Goal: Transaction & Acquisition: Purchase product/service

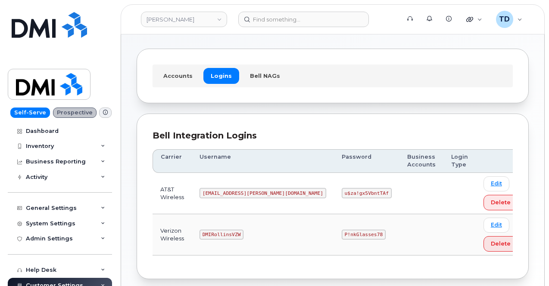
scroll to position [72, 0]
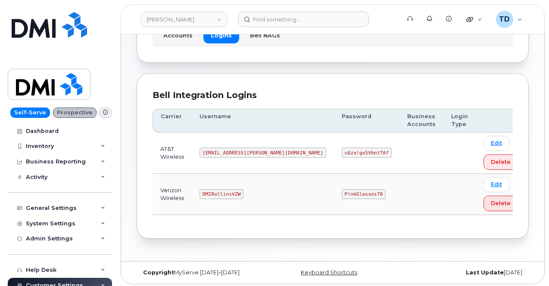
click at [341, 192] on code "P!nkGlasses78" at bounding box center [363, 194] width 44 height 10
click at [341, 193] on code "P!nkGlasses78" at bounding box center [363, 194] width 44 height 10
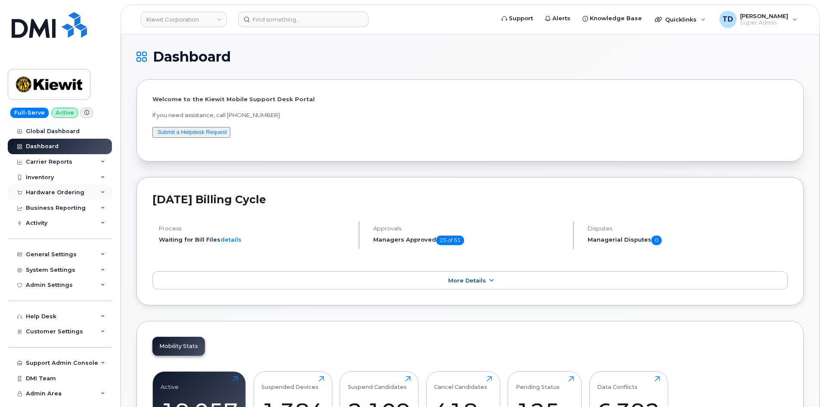
click at [63, 195] on div "Hardware Ordering" at bounding box center [55, 192] width 59 height 7
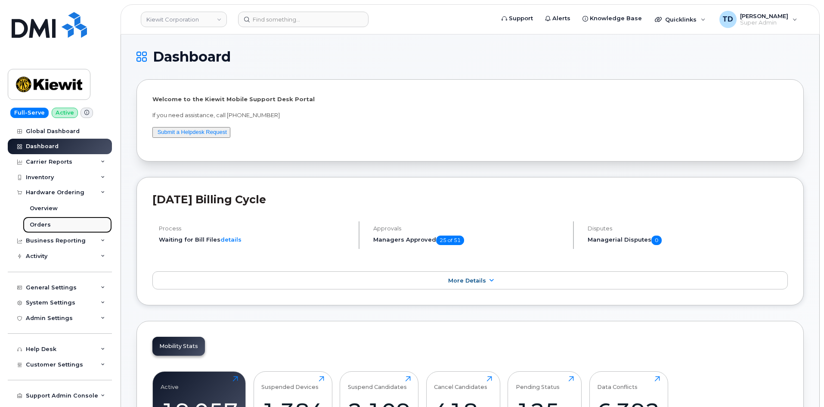
click at [59, 219] on link "Orders" at bounding box center [67, 225] width 89 height 16
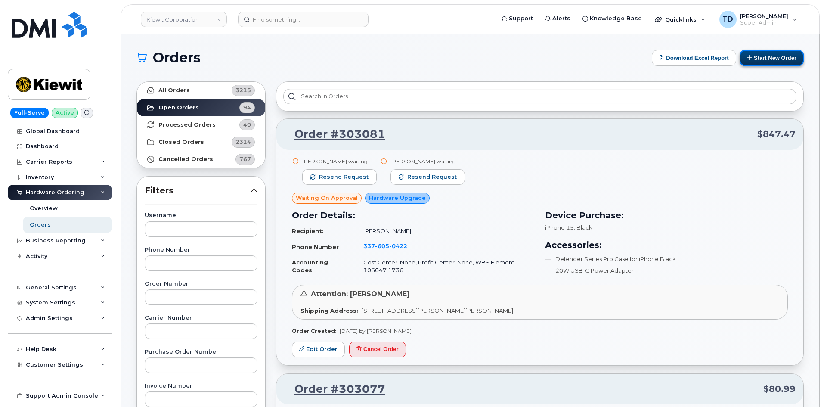
click at [785, 63] on button "Start New Order" at bounding box center [772, 58] width 64 height 16
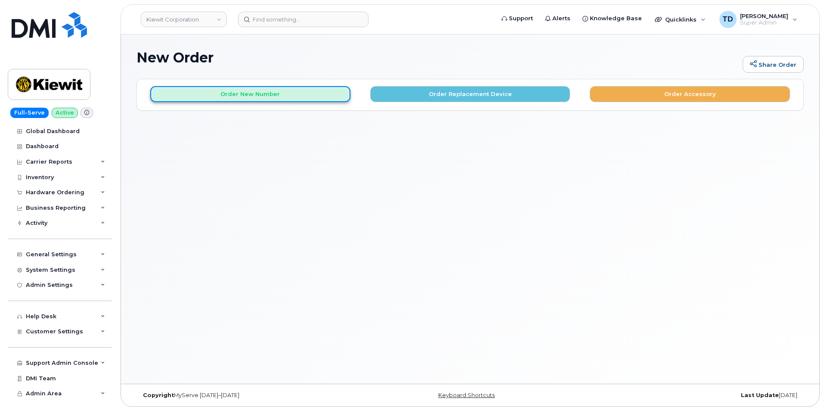
drag, startPoint x: 313, startPoint y: 90, endPoint x: 308, endPoint y: 92, distance: 4.8
click at [310, 93] on button "Order New Number" at bounding box center [250, 94] width 200 height 16
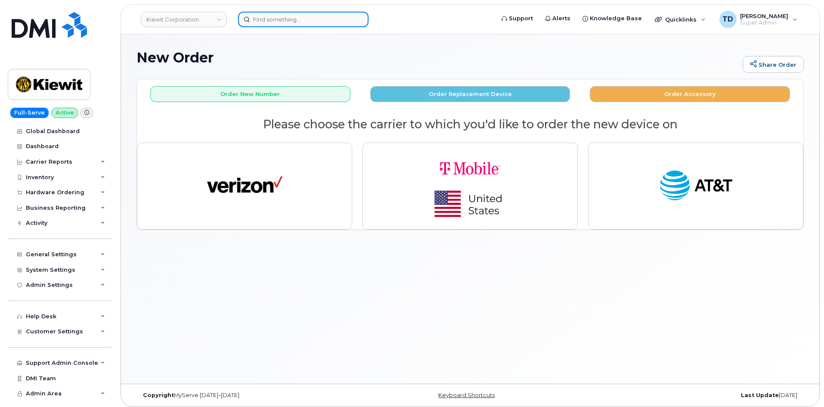
click at [294, 26] on input at bounding box center [303, 20] width 130 height 16
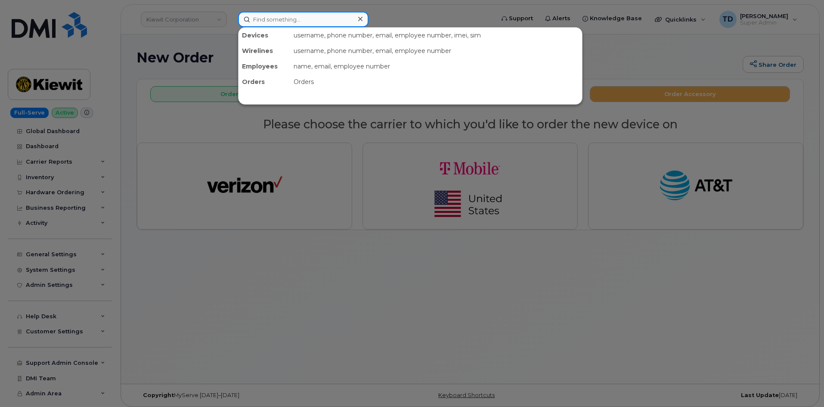
paste input "9708191666"
type input "9708191666"
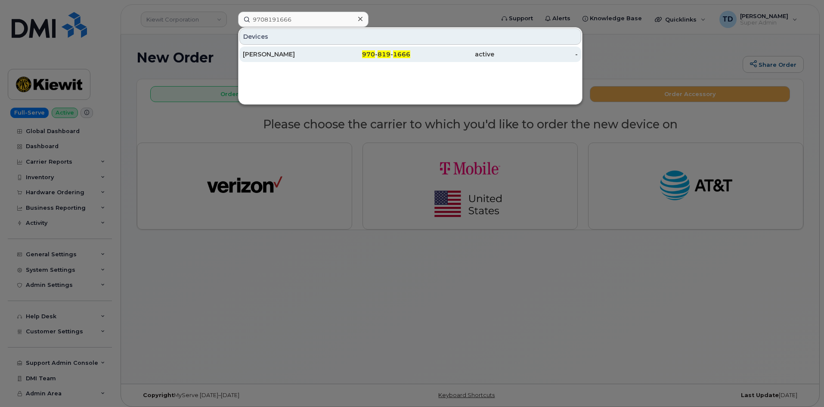
click at [332, 56] on div "970 - 819 - 1666" at bounding box center [369, 54] width 84 height 9
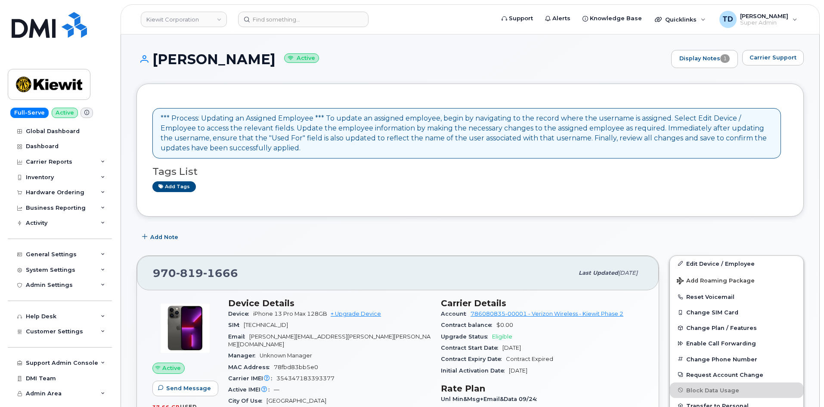
drag, startPoint x: 154, startPoint y: 61, endPoint x: 260, endPoint y: 67, distance: 106.1
click at [259, 67] on div "[PERSON_NAME] Active Display Notes 1 Carrier Support" at bounding box center [469, 59] width 667 height 18
copy h1 "[PERSON_NAME]"
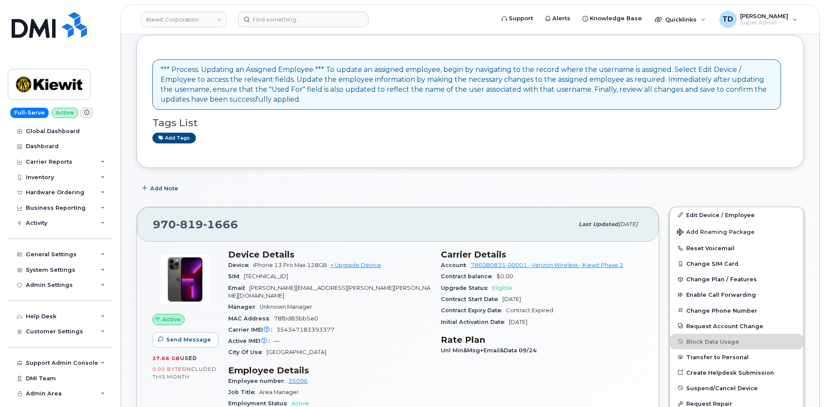
scroll to position [129, 0]
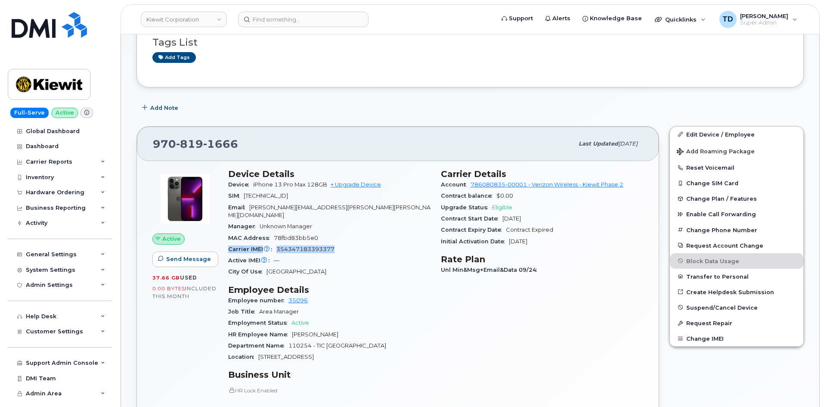
drag, startPoint x: 226, startPoint y: 241, endPoint x: 347, endPoint y: 243, distance: 121.4
click at [347, 243] on div "Device Details Device iPhone 13 Pro Max 128GB + Upgrade Device SIM 891480000109…" at bounding box center [329, 337] width 213 height 347
copy div "Carrier IMEI Carrier IMEI is reported during the last billing cycle or change o…"
click at [366, 187] on link "+ Upgrade Device" at bounding box center [356, 184] width 50 height 6
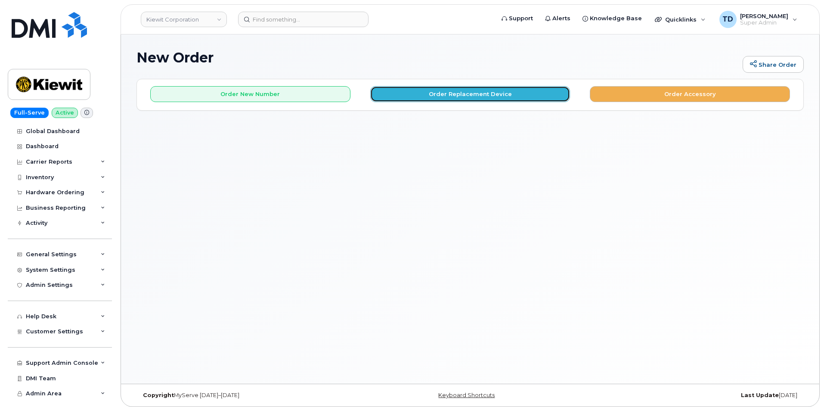
click at [465, 91] on button "Order Replacement Device" at bounding box center [470, 94] width 200 height 16
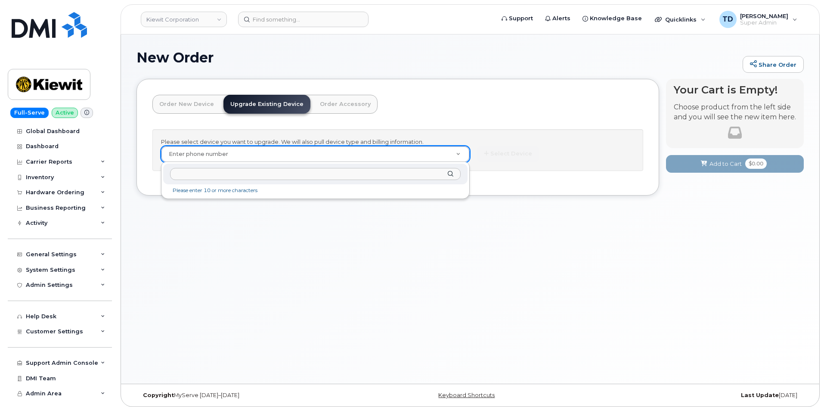
click at [240, 177] on input "text" at bounding box center [315, 174] width 291 height 12
paste input "9708191666"
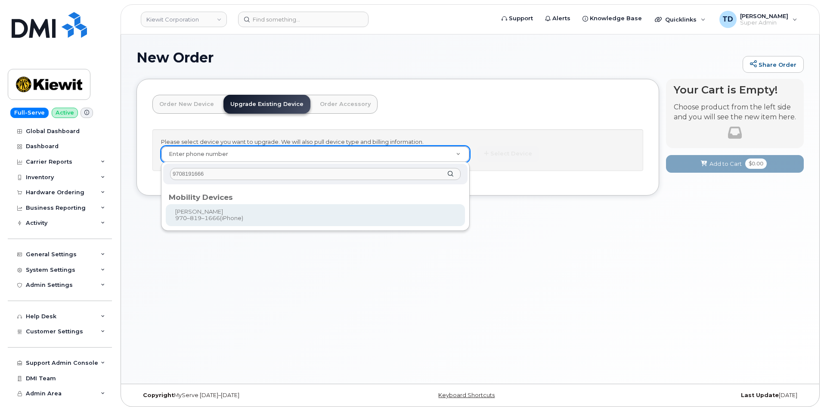
type input "9708191666"
type input "1174792"
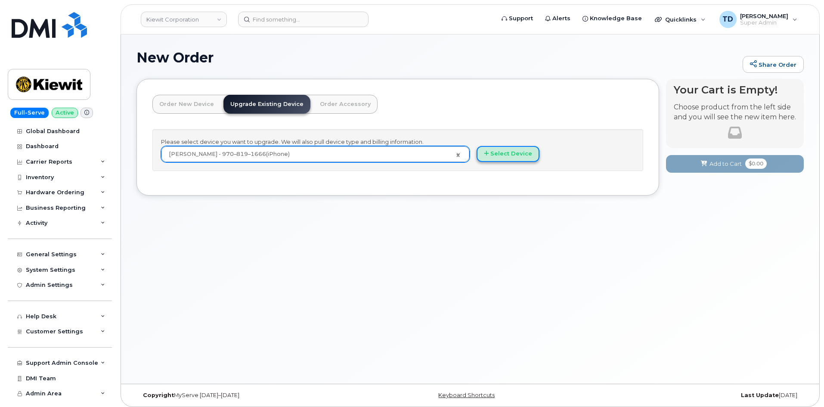
click at [509, 155] on button "Select Device" at bounding box center [508, 154] width 63 height 16
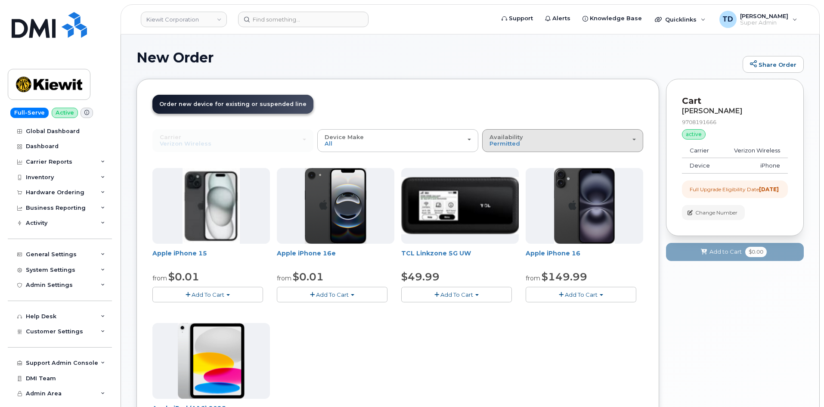
click at [587, 139] on div "Availability Permitted All" at bounding box center [563, 140] width 146 height 13
click at [502, 174] on label "All" at bounding box center [493, 175] width 18 height 10
click at [0, 0] on input "All" at bounding box center [0, 0] width 0 height 0
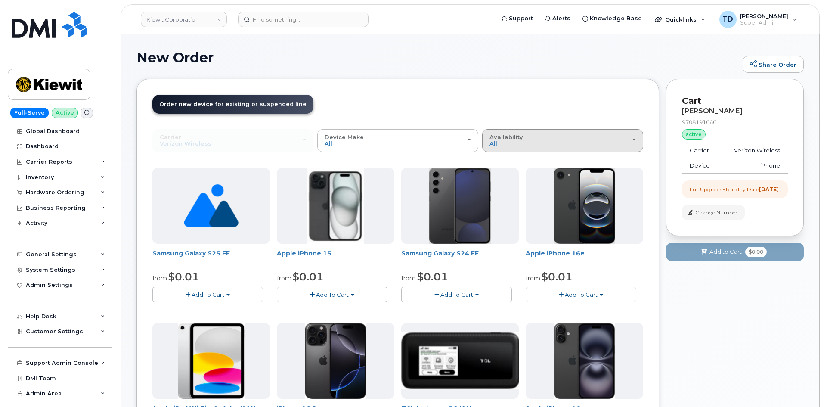
click at [523, 148] on button "Availability Permitted All" at bounding box center [562, 140] width 161 height 22
click at [509, 163] on label "Permitted" at bounding box center [504, 160] width 40 height 10
click at [0, 0] on input "Permitted" at bounding box center [0, 0] width 0 height 0
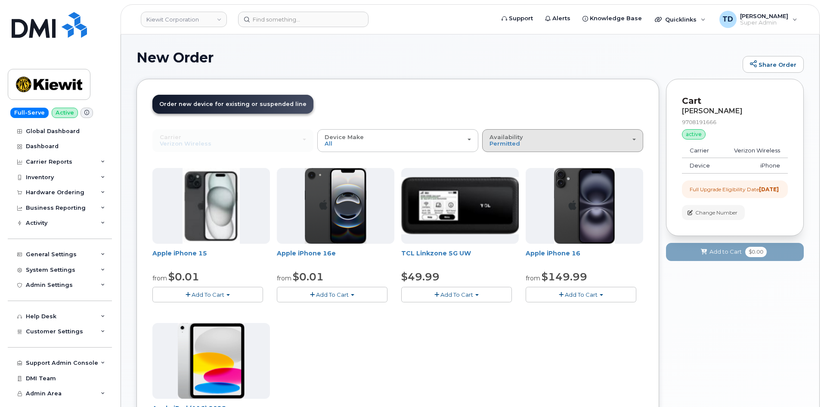
click at [536, 143] on div "Availability Permitted All" at bounding box center [563, 140] width 146 height 13
click at [520, 100] on header "Order New Device Upgrade Existing Device Order Accessory Order new device and n…" at bounding box center [397, 112] width 491 height 34
click at [530, 136] on div "Availability Permitted All" at bounding box center [563, 140] width 146 height 13
click at [501, 175] on label "All" at bounding box center [493, 175] width 18 height 10
click at [0, 0] on input "All" at bounding box center [0, 0] width 0 height 0
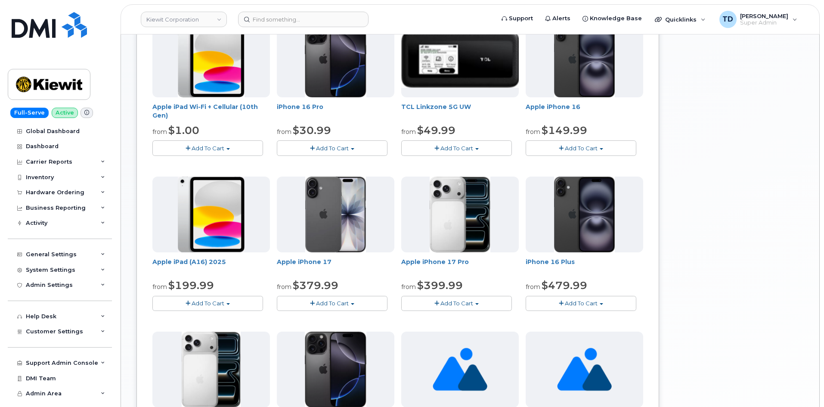
scroll to position [431, 0]
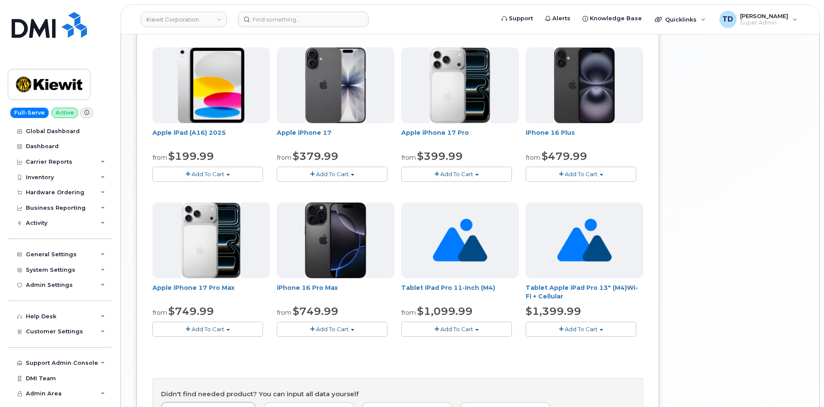
click at [574, 175] on span "Add To Cart" at bounding box center [581, 174] width 33 height 7
click at [597, 190] on link "$479.99 - 2 Year Upgrade (128GB)" at bounding box center [586, 190] width 116 height 11
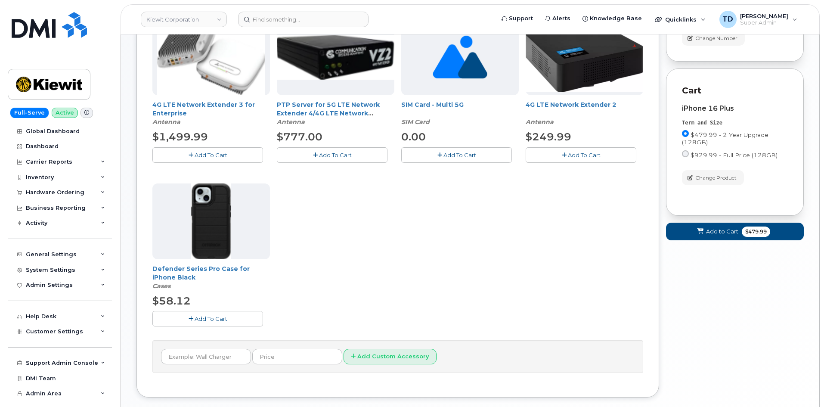
scroll to position [221, 0]
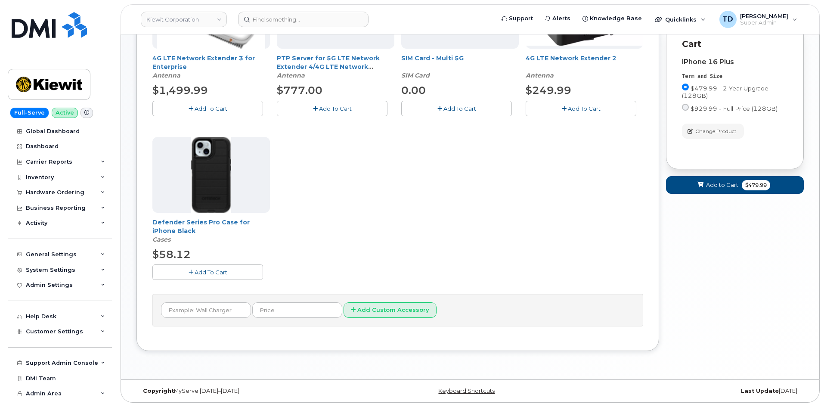
click at [221, 273] on span "Add To Cart" at bounding box center [211, 272] width 33 height 7
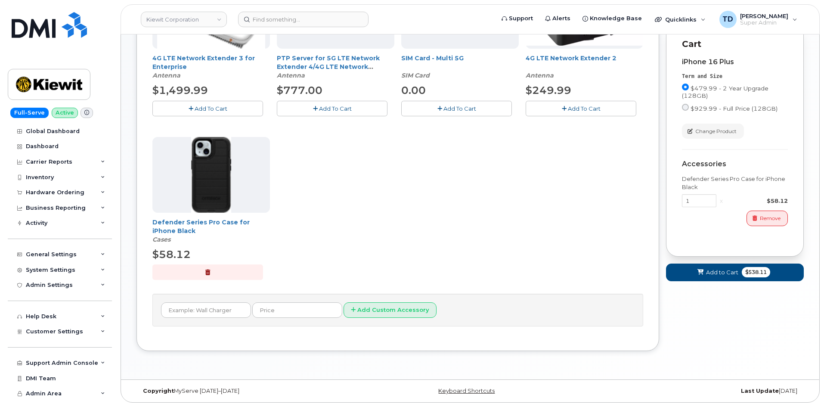
scroll to position [49, 0]
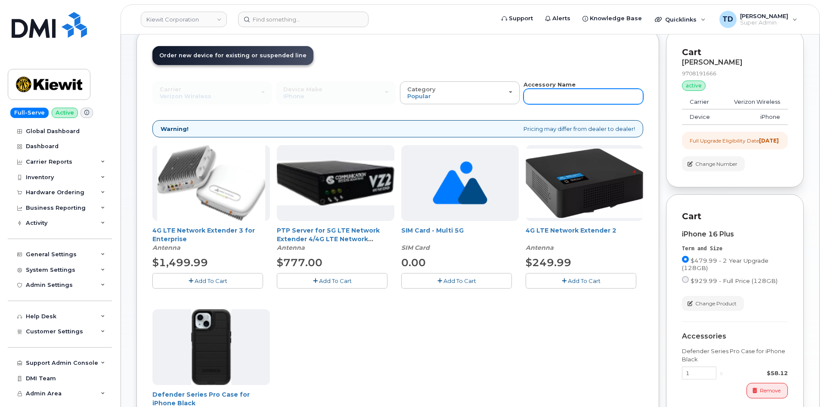
click at [552, 101] on input "text" at bounding box center [584, 97] width 120 height 16
type input "wall"
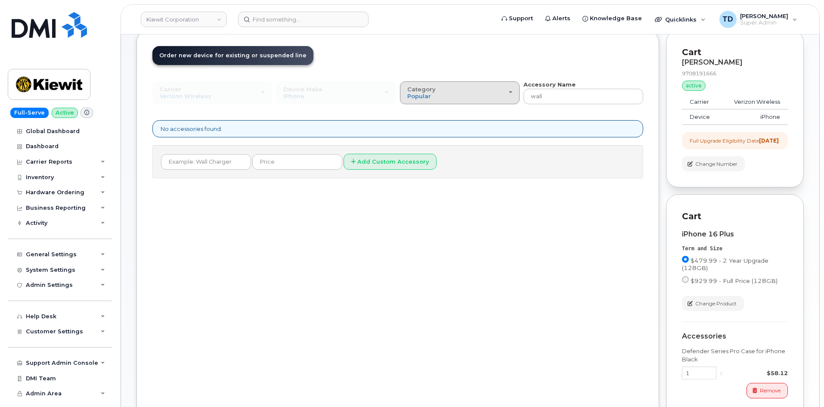
click at [512, 96] on div "Category Popular" at bounding box center [459, 92] width 105 height 13
click at [490, 236] on div "Order New Device Upgrade Existing Device Order Accessory Order new device and n…" at bounding box center [397, 242] width 523 height 425
click at [209, 162] on input "text" at bounding box center [206, 162] width 90 height 16
click at [233, 161] on input "text" at bounding box center [206, 162] width 90 height 16
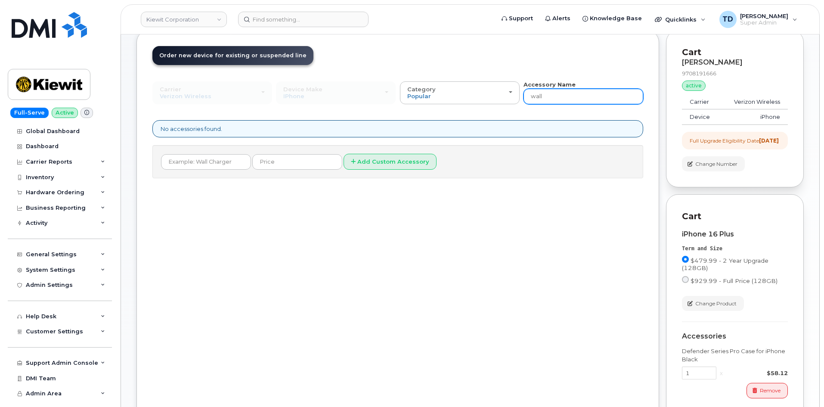
click at [567, 96] on input "wall" at bounding box center [584, 97] width 120 height 16
type input "wall"
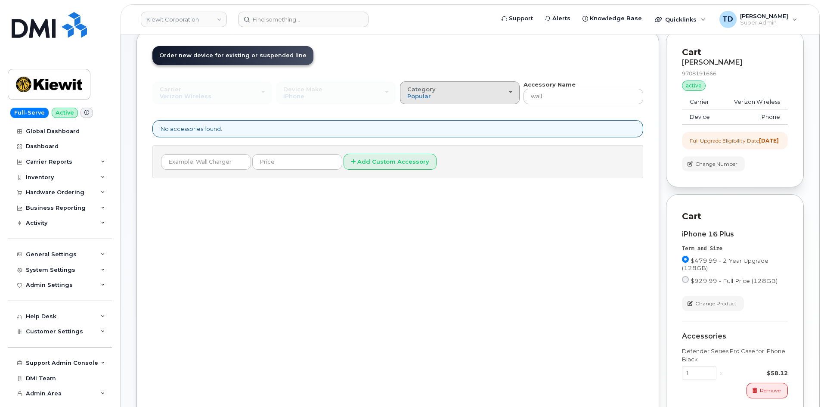
click at [502, 93] on div "Category Popular" at bounding box center [459, 92] width 105 height 13
click at [417, 111] on label "All" at bounding box center [411, 112] width 18 height 10
click at [0, 0] on input "All" at bounding box center [0, 0] width 0 height 0
drag, startPoint x: 467, startPoint y: 90, endPoint x: 442, endPoint y: 104, distance: 29.1
click at [467, 91] on div "Category Popular" at bounding box center [459, 92] width 105 height 13
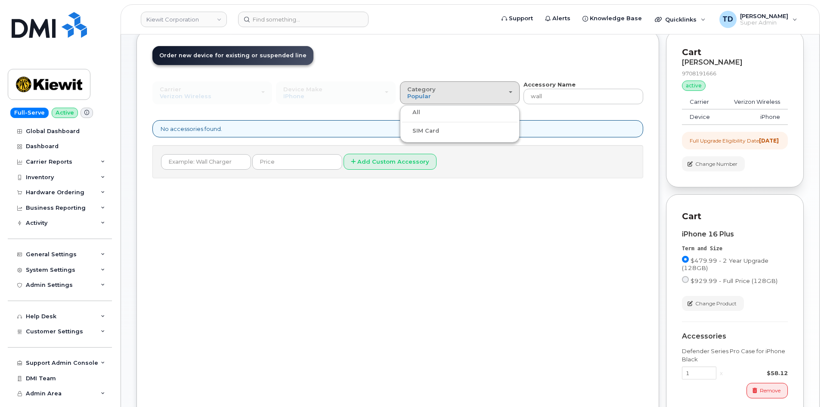
click at [416, 113] on label "All" at bounding box center [411, 112] width 18 height 10
click at [0, 0] on input "All" at bounding box center [0, 0] width 0 height 0
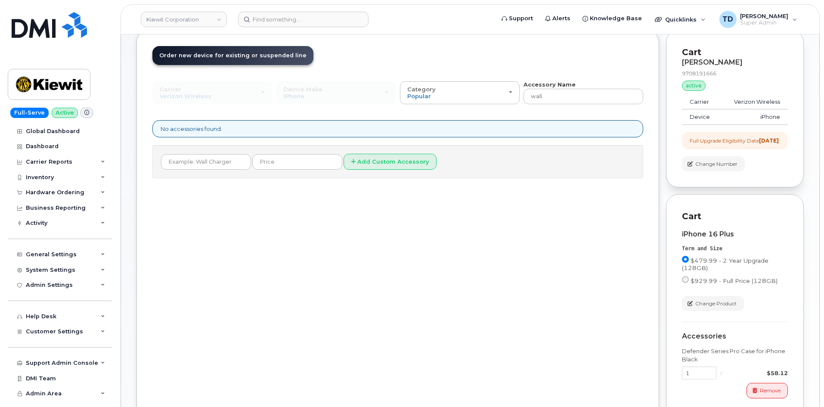
click at [433, 104] on div "Carrier Verizon Wireless T-Mobile AT&T Wireless Verizon Wireless T-Mobile AT&T …" at bounding box center [397, 130] width 491 height 98
click at [432, 101] on button "Category Popular" at bounding box center [460, 92] width 120 height 22
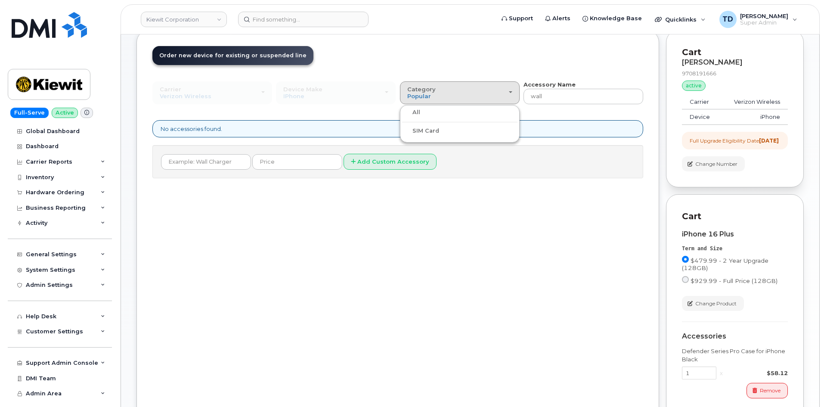
click at [418, 114] on label "All" at bounding box center [411, 112] width 18 height 10
click at [0, 0] on input "All" at bounding box center [0, 0] width 0 height 0
click at [429, 96] on span "Popular" at bounding box center [419, 96] width 24 height 7
click at [422, 132] on label "SIM Card" at bounding box center [420, 131] width 37 height 10
click at [0, 0] on input "SIM Card" at bounding box center [0, 0] width 0 height 0
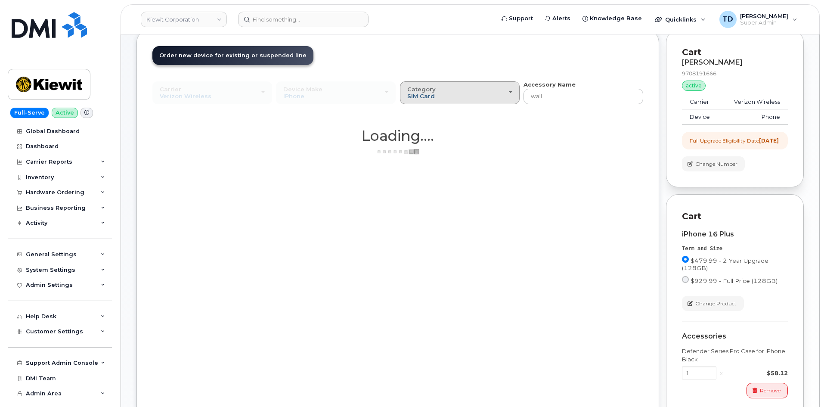
click at [428, 98] on span "SIM Card" at bounding box center [421, 96] width 28 height 7
click at [417, 112] on label "All" at bounding box center [411, 112] width 18 height 10
click at [0, 0] on input "All" at bounding box center [0, 0] width 0 height 0
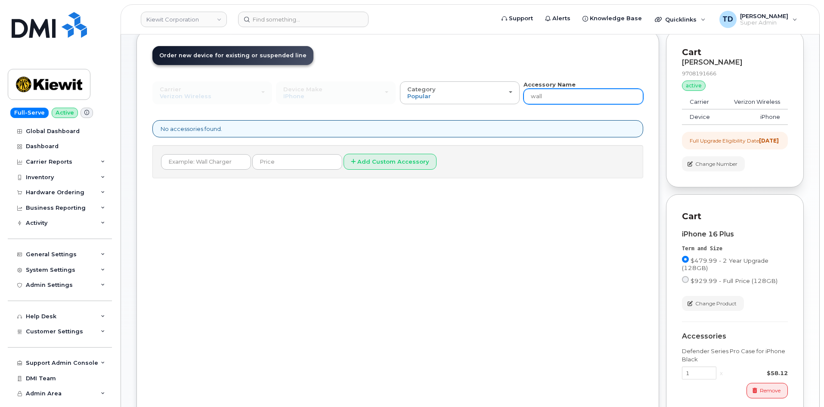
click at [576, 97] on input "wall" at bounding box center [584, 97] width 120 height 16
type input "w"
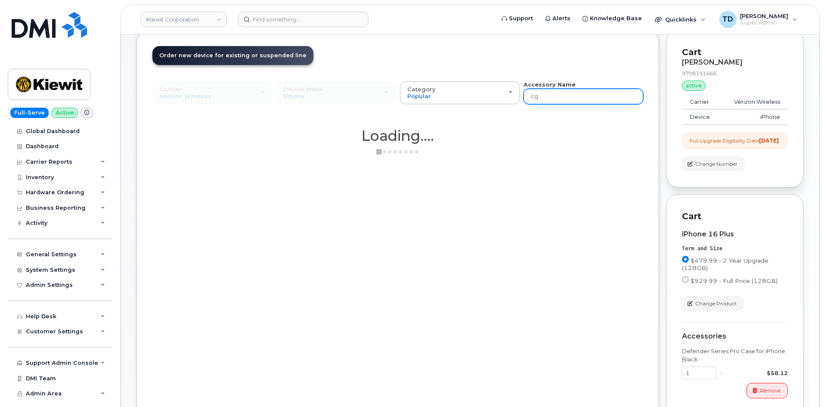
type input "c"
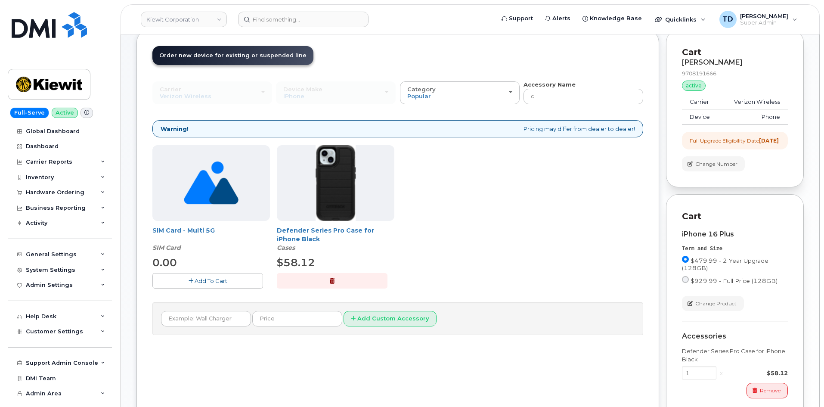
click at [583, 84] on div "Accessory Name c" at bounding box center [584, 93] width 120 height 24
click at [565, 102] on input "c" at bounding box center [584, 97] width 120 height 16
type input "ch"
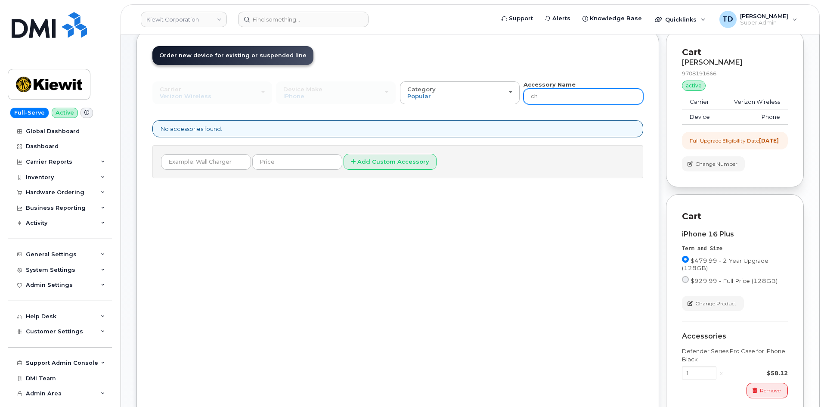
click at [548, 101] on input "ch" at bounding box center [584, 97] width 120 height 16
type input "c"
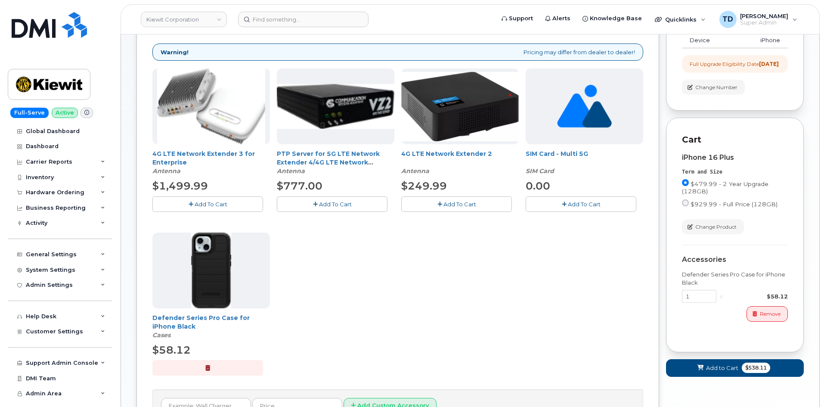
scroll to position [172, 0]
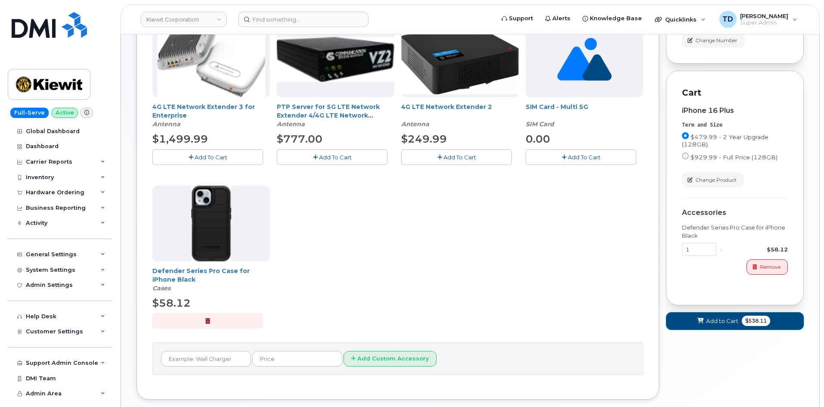
click at [751, 326] on span "$538.11" at bounding box center [756, 321] width 28 height 10
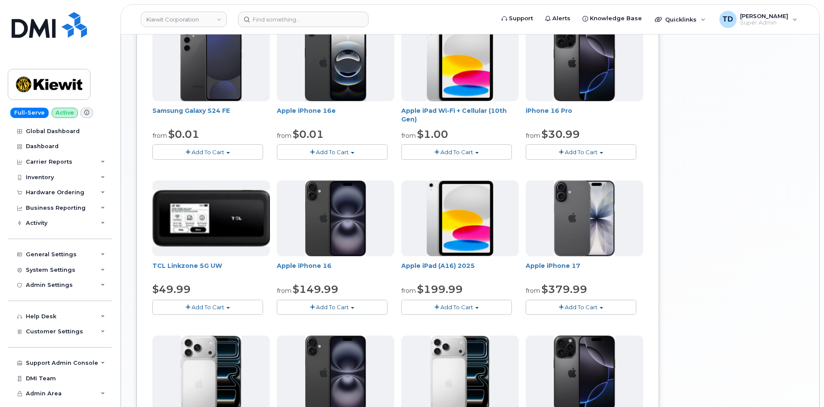
scroll to position [192, 0]
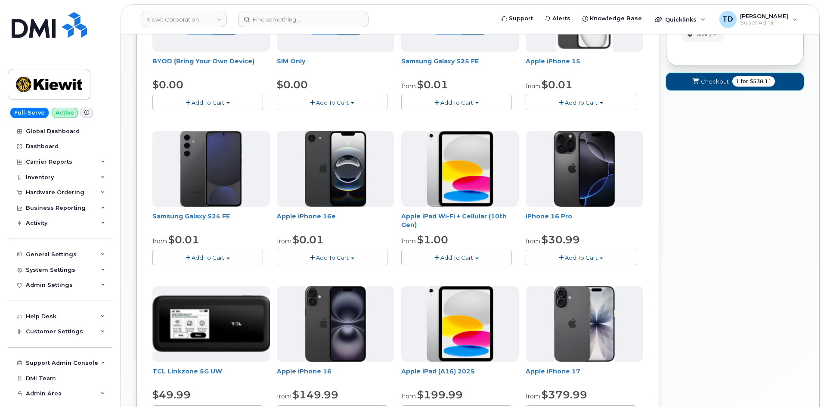
click at [739, 74] on button "Checkout 1 for $538.11" at bounding box center [735, 82] width 138 height 18
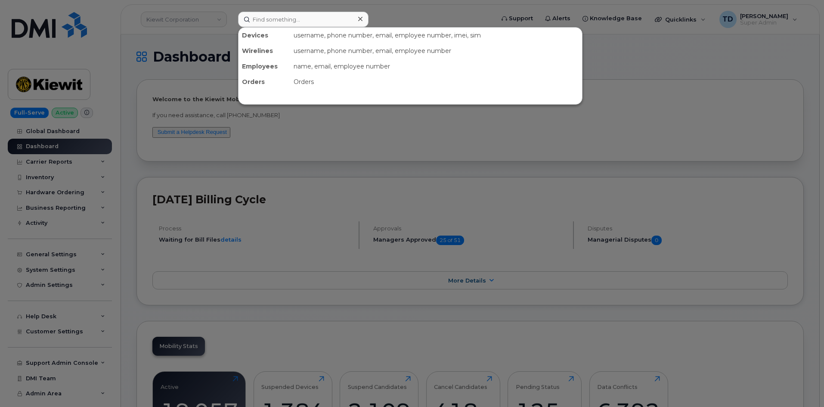
click at [273, 22] on input at bounding box center [303, 20] width 130 height 16
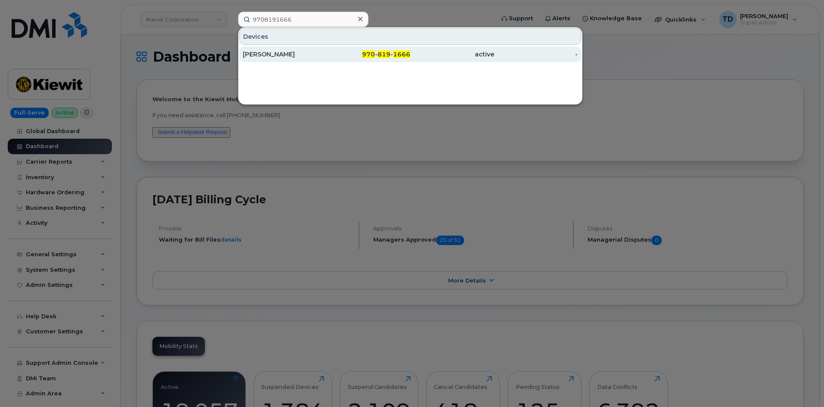
type input "9708191666"
click at [300, 52] on div "[PERSON_NAME]" at bounding box center [285, 54] width 84 height 9
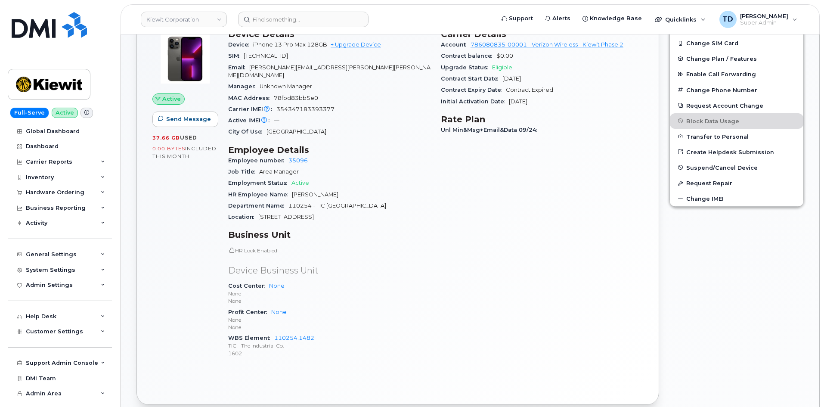
scroll to position [344, 0]
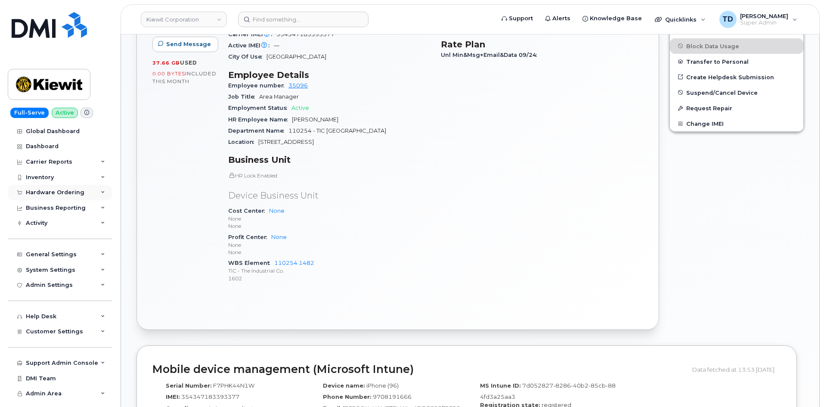
click at [63, 187] on div "Hardware Ordering" at bounding box center [60, 193] width 104 height 16
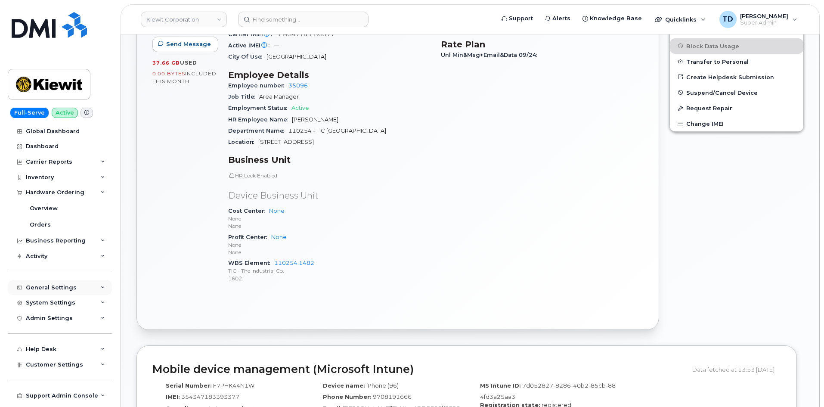
click at [59, 280] on div "General Settings" at bounding box center [60, 288] width 104 height 16
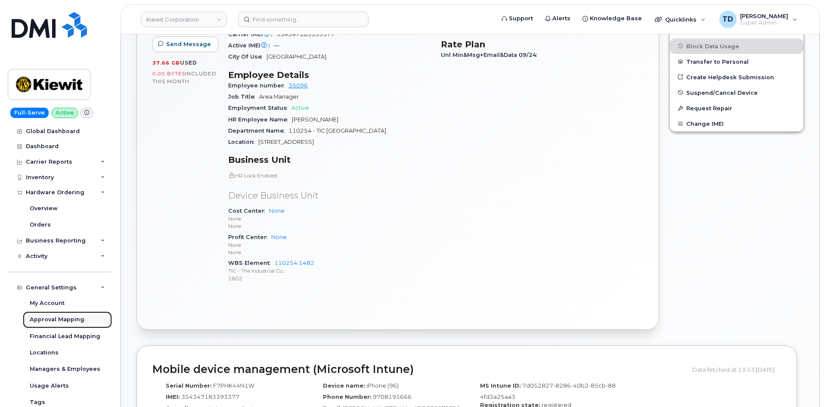
click at [61, 314] on link "Approval Mapping" at bounding box center [67, 319] width 89 height 16
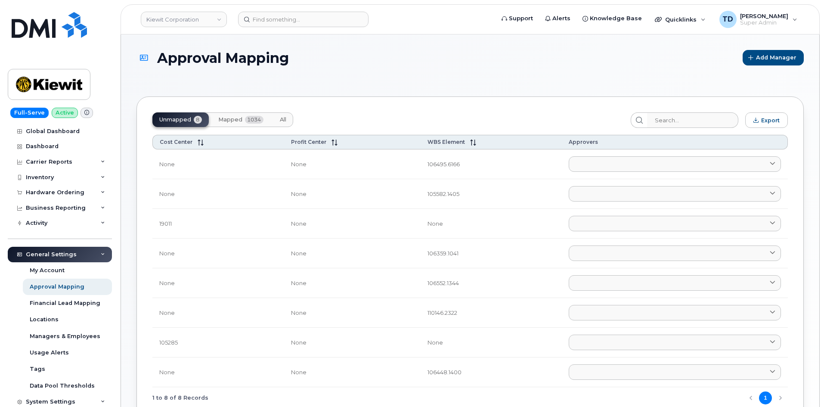
click at [250, 118] on span "1034" at bounding box center [254, 120] width 19 height 8
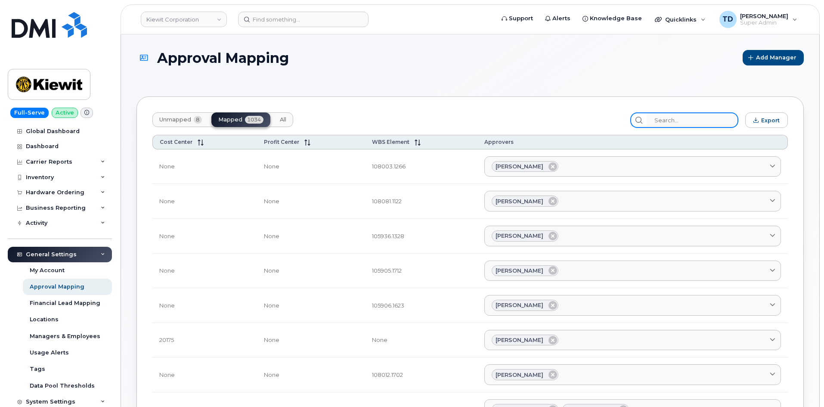
click at [670, 123] on input "search" at bounding box center [693, 120] width 92 height 16
paste input "106495.6612"
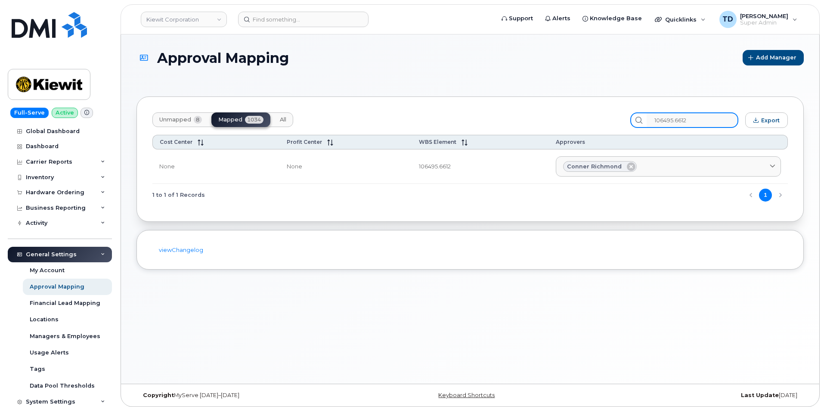
type input "106495.6612"
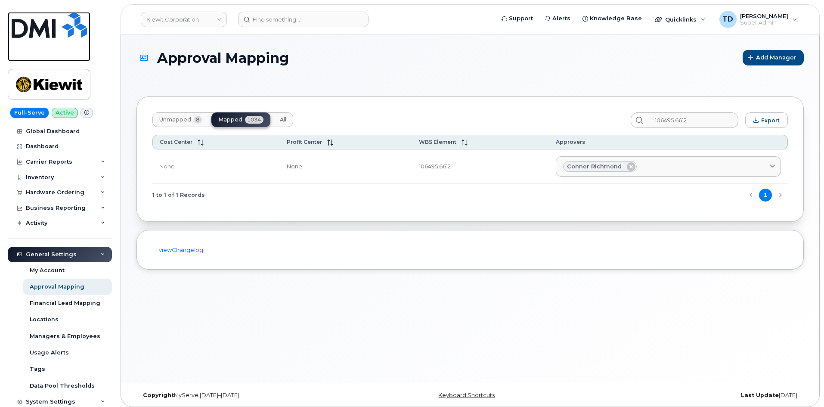
click at [58, 22] on img at bounding box center [49, 25] width 75 height 26
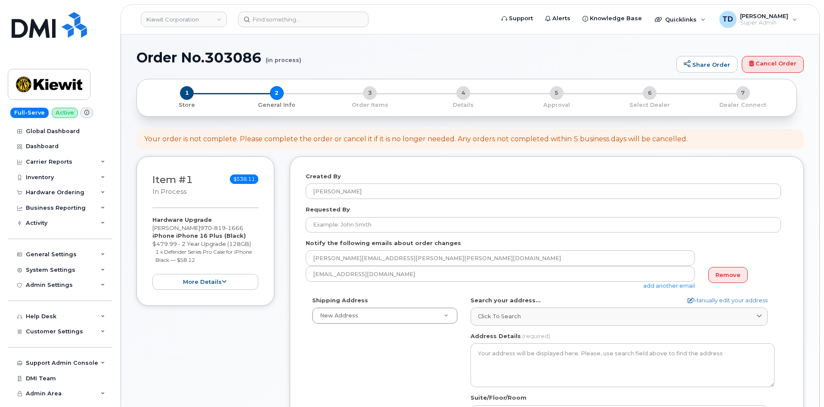
select select
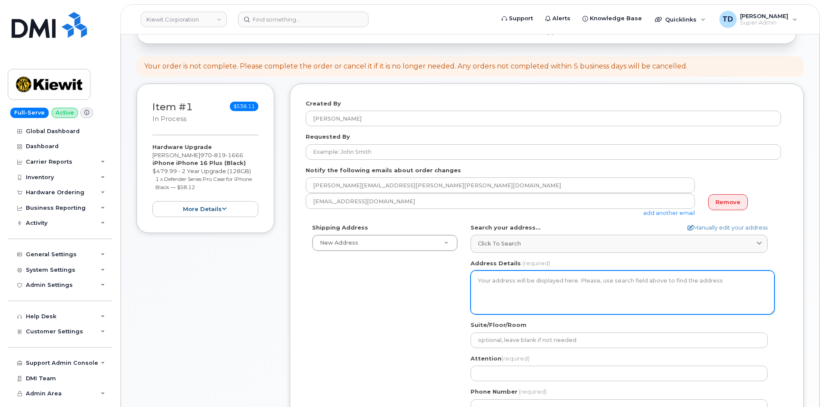
scroll to position [86, 0]
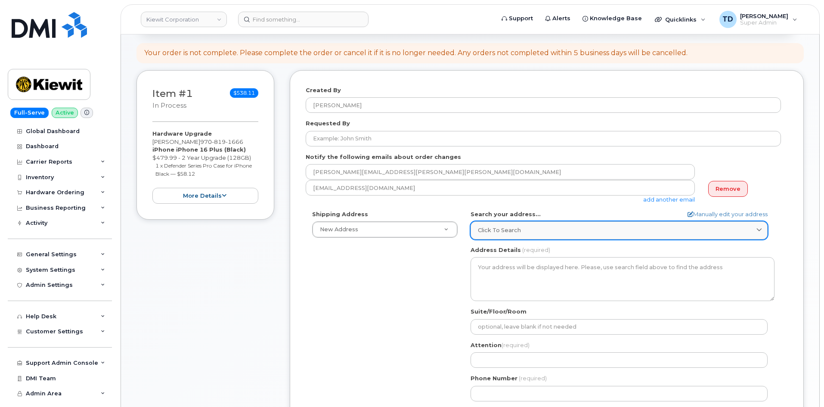
click at [516, 233] on span "Click to search" at bounding box center [499, 230] width 43 height 8
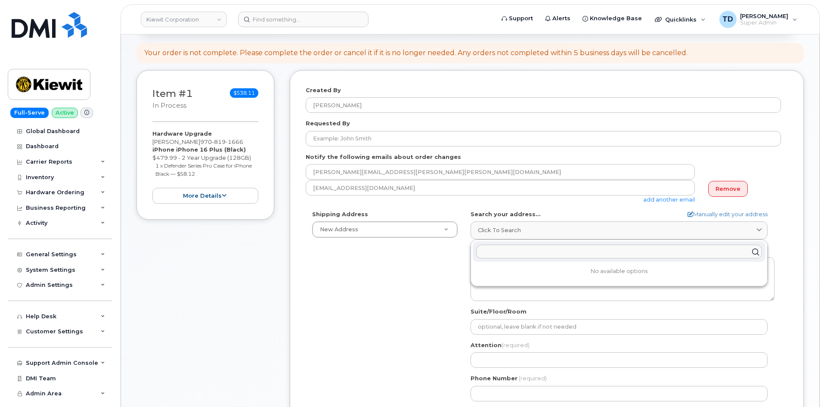
click at [514, 254] on input "text" at bounding box center [619, 252] width 286 height 14
click at [541, 253] on input "text" at bounding box center [619, 252] width 286 height 14
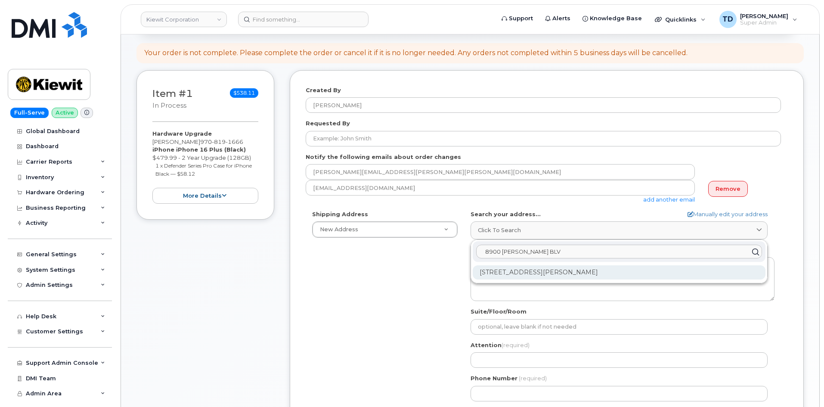
type input "8900 [PERSON_NAME] BLV"
click at [623, 272] on div "[STREET_ADDRESS][PERSON_NAME]" at bounding box center [619, 272] width 293 height 14
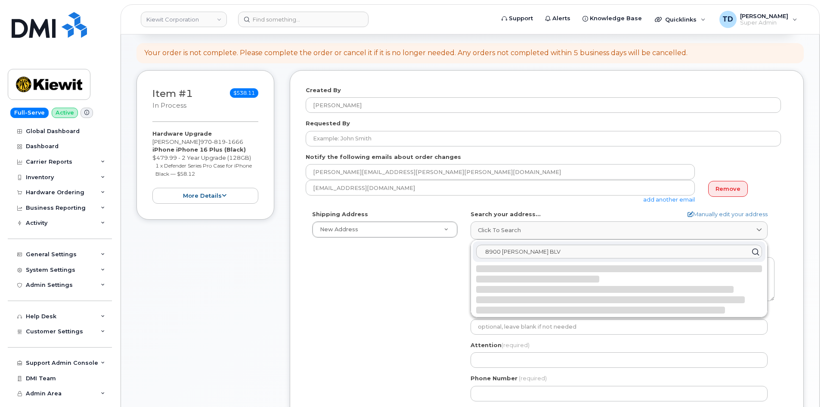
select select
type textarea "[STREET_ADDRESS][PERSON_NAME]"
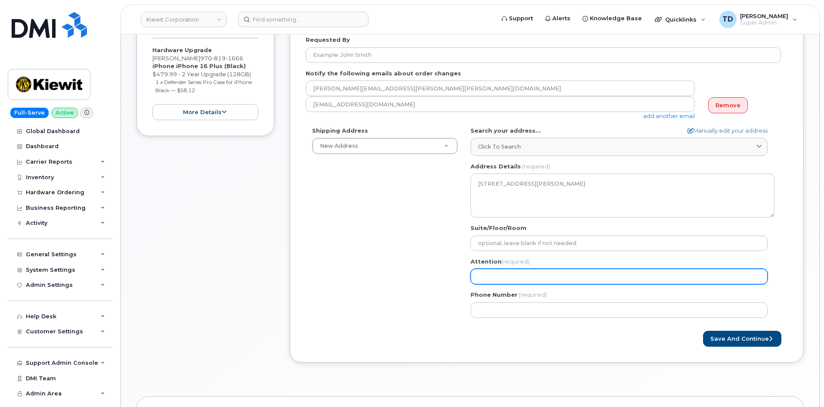
scroll to position [172, 0]
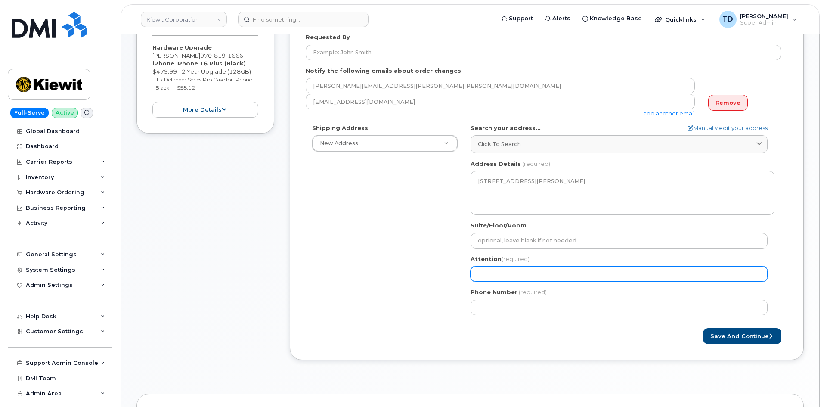
click at [517, 276] on input "Attention (required)" at bounding box center [619, 274] width 297 height 16
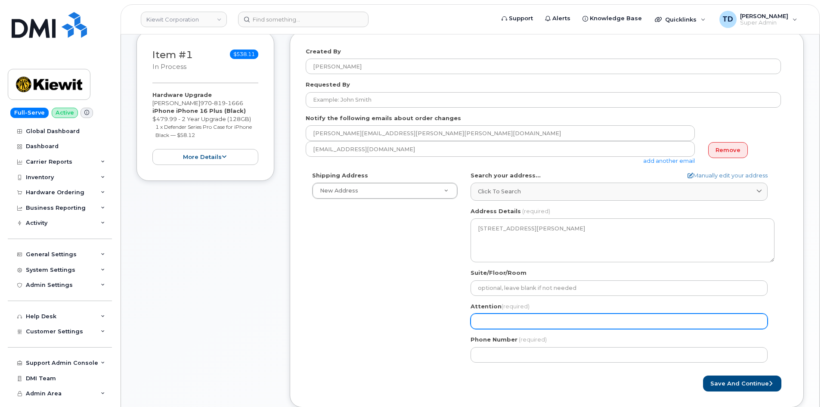
scroll to position [0, 0]
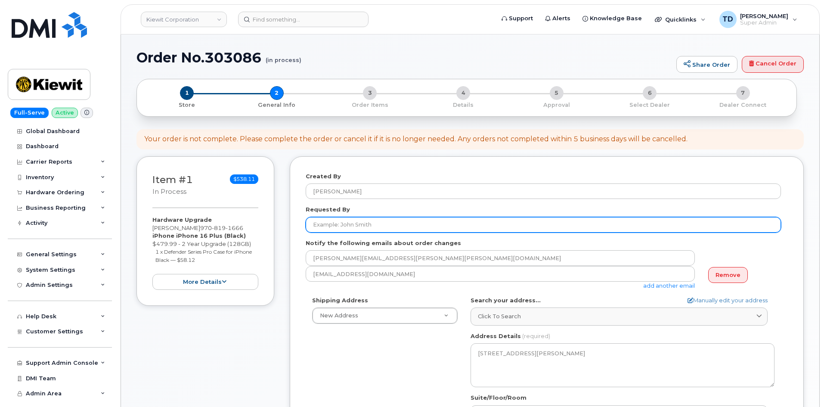
click at [429, 227] on input "Requested By" at bounding box center [543, 225] width 475 height 16
paste input "[PERSON_NAME]"
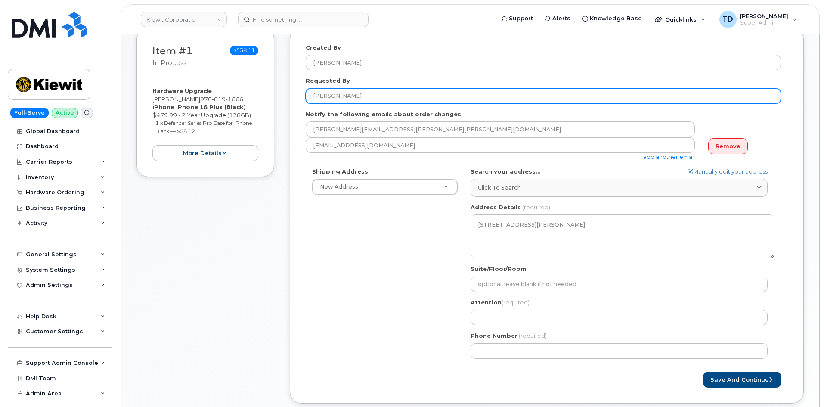
scroll to position [129, 0]
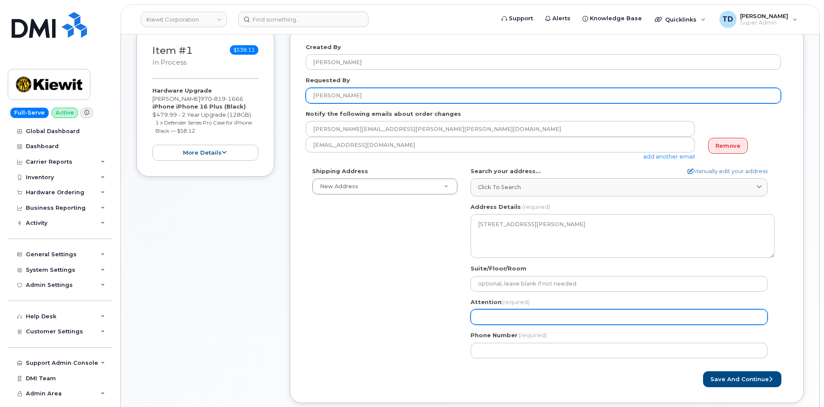
type input "[PERSON_NAME]"
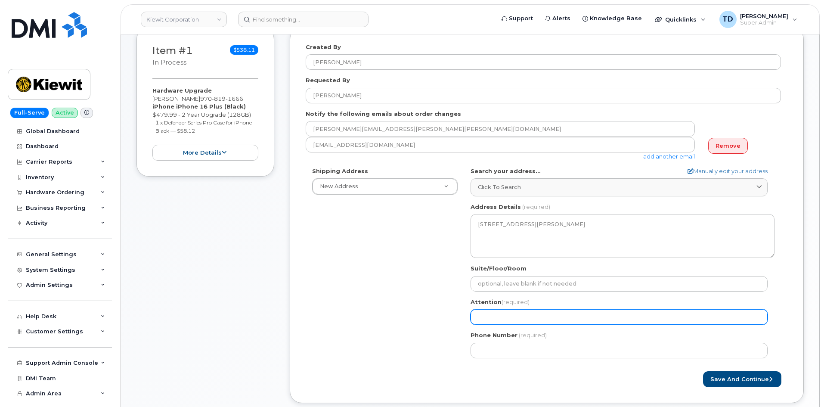
click at [550, 320] on input "Attention (required)" at bounding box center [619, 317] width 297 height 16
paste input "[PERSON_NAME]"
select select
type input "[PERSON_NAME]"
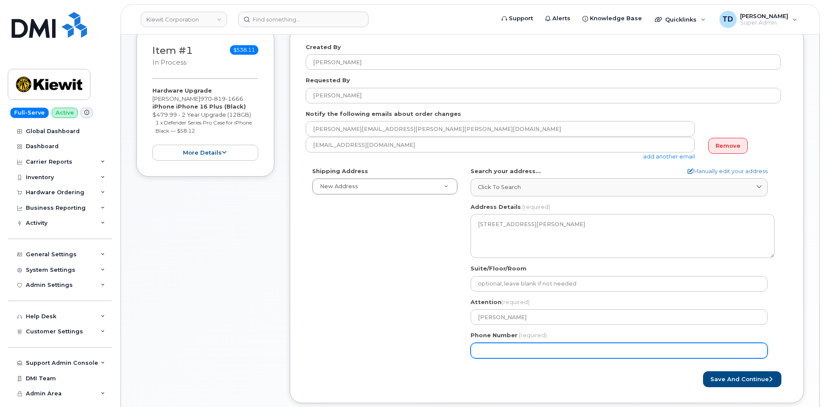
click at [547, 350] on input "Phone Number" at bounding box center [619, 351] width 297 height 16
paste input "9708191666"
select select
type input "9708191666"
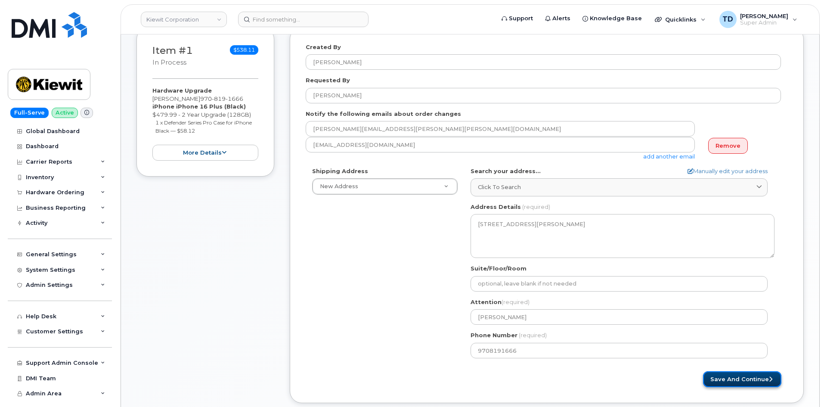
click at [749, 378] on button "Save and Continue" at bounding box center [742, 379] width 78 height 16
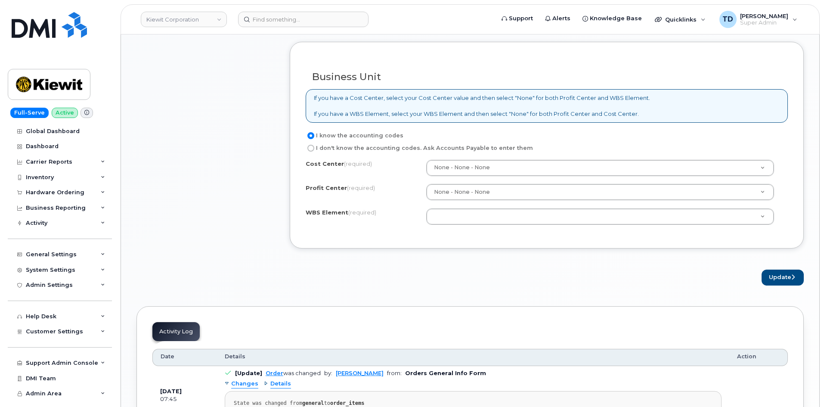
scroll to position [646, 0]
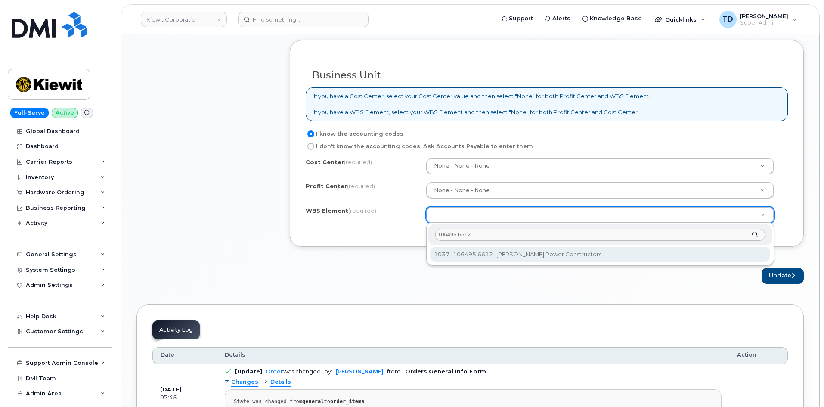
type input "106495.6612"
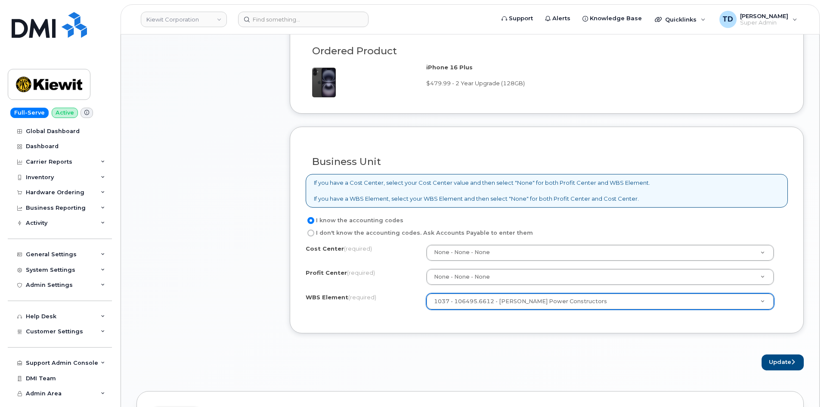
scroll to position [560, 0]
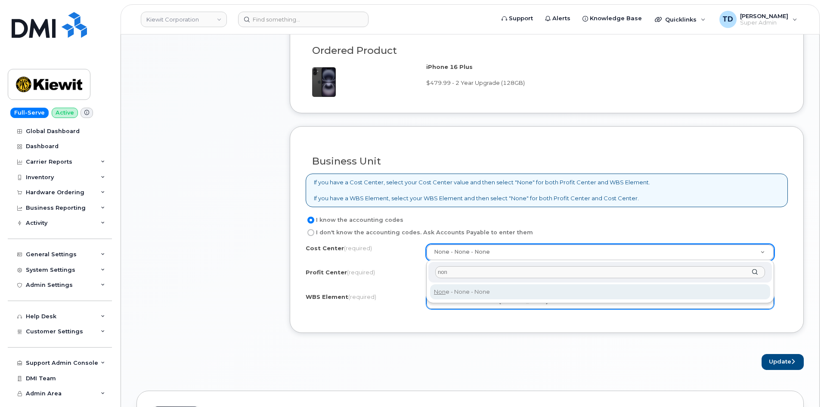
type input "non"
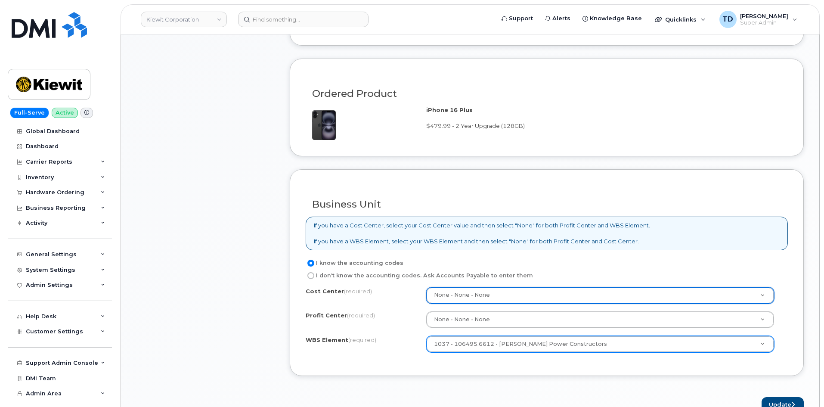
scroll to position [603, 0]
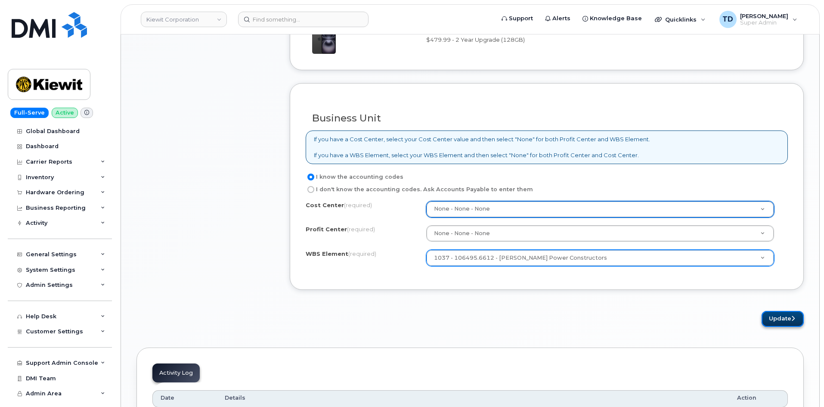
click at [779, 319] on button "Update" at bounding box center [783, 319] width 42 height 16
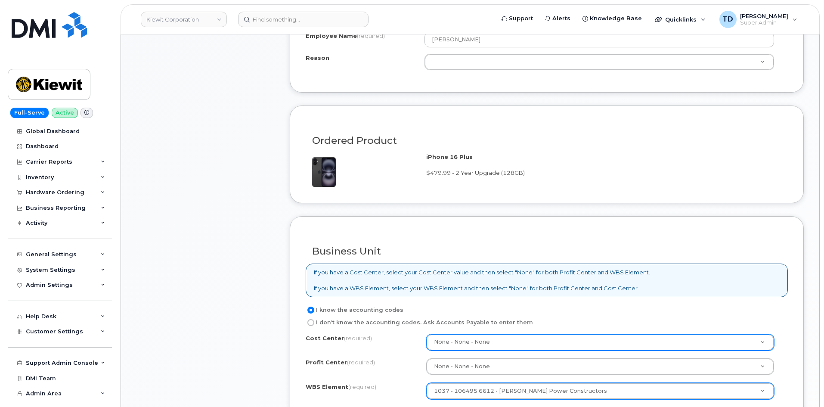
scroll to position [308, 0]
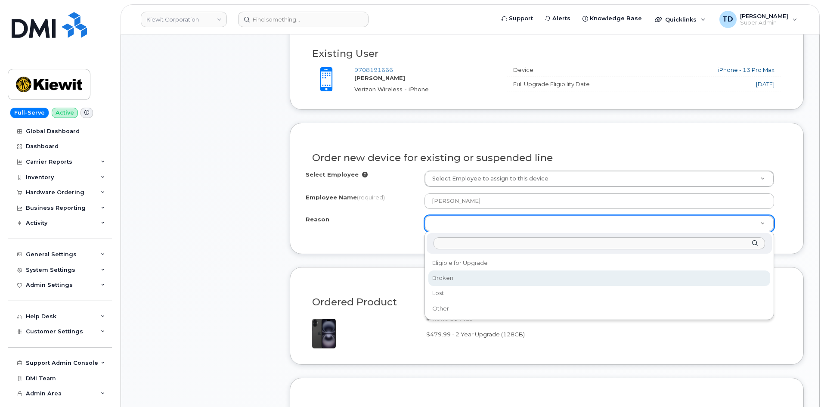
select select "eligible_for_upgrade"
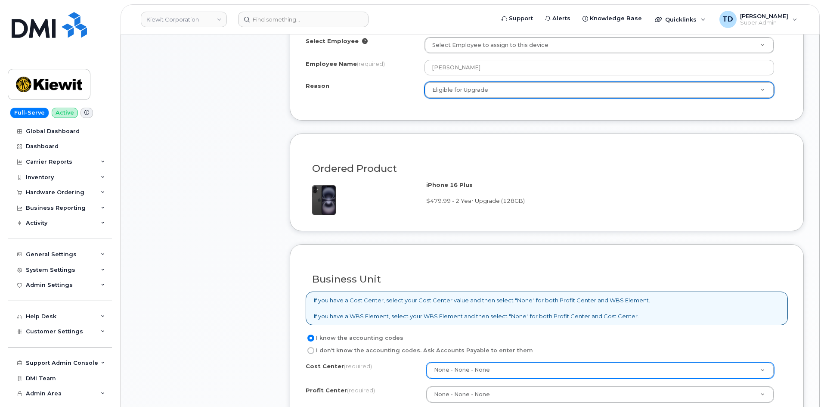
scroll to position [567, 0]
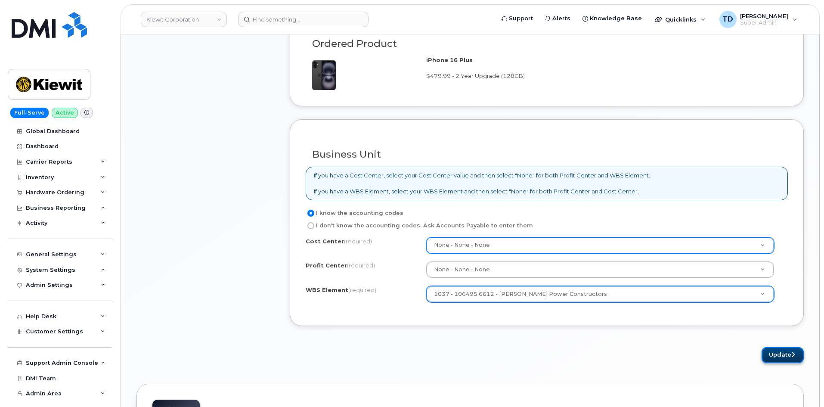
click at [774, 351] on button "Update" at bounding box center [783, 355] width 42 height 16
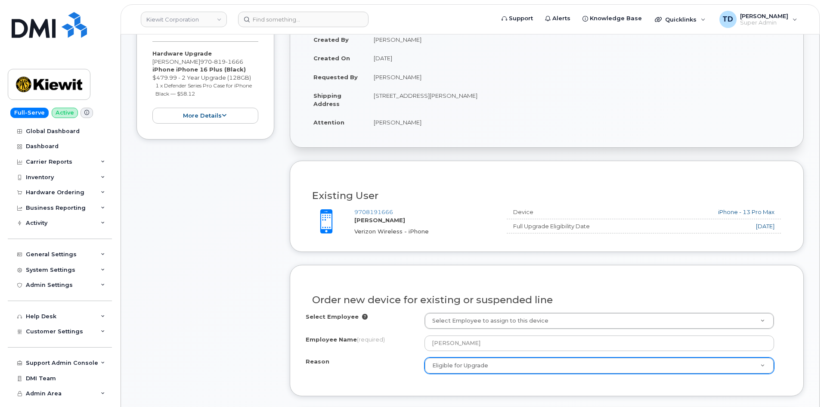
scroll to position [93, 0]
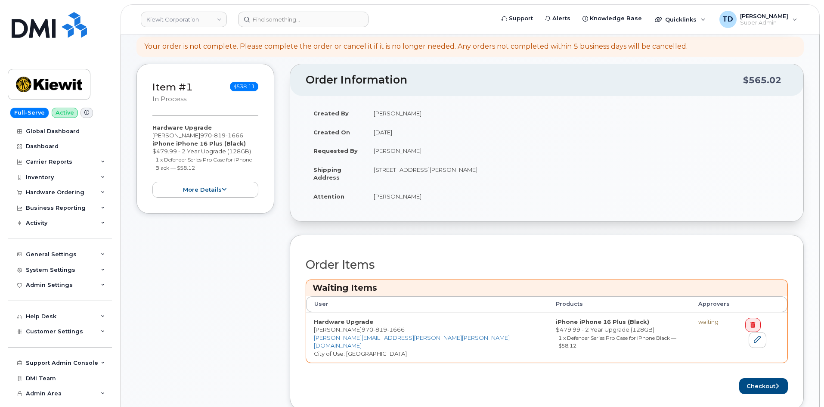
scroll to position [215, 0]
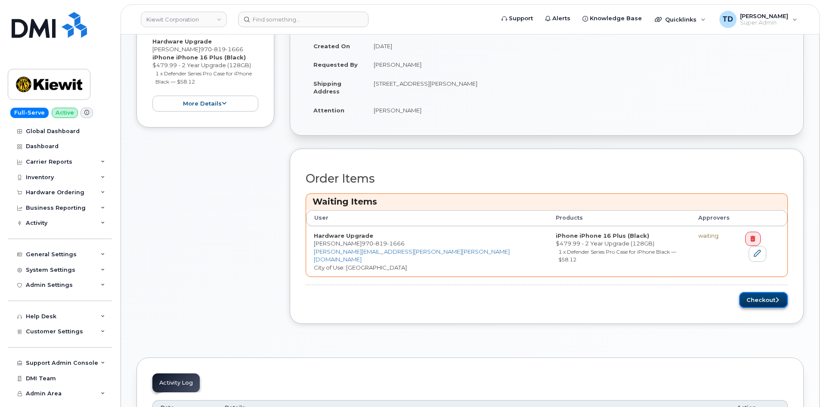
click at [761, 292] on button "Checkout" at bounding box center [763, 300] width 49 height 16
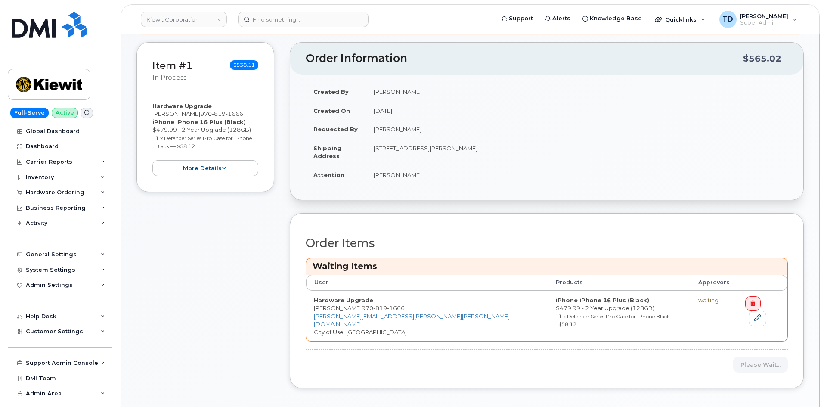
scroll to position [86, 0]
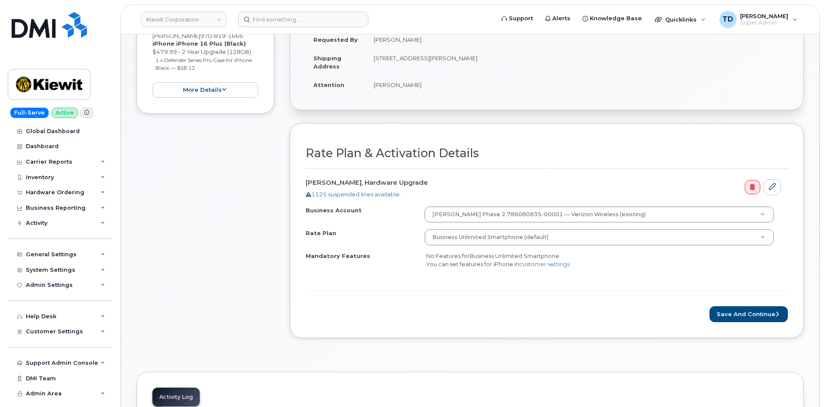
scroll to position [301, 0]
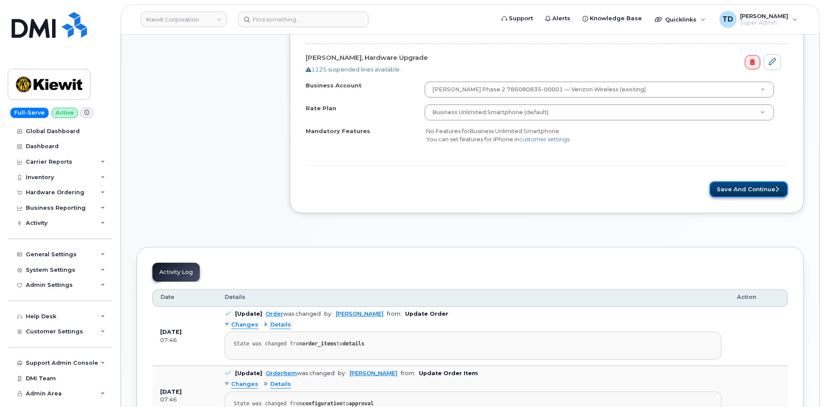
click at [723, 197] on button "Save and Continue" at bounding box center [749, 189] width 78 height 16
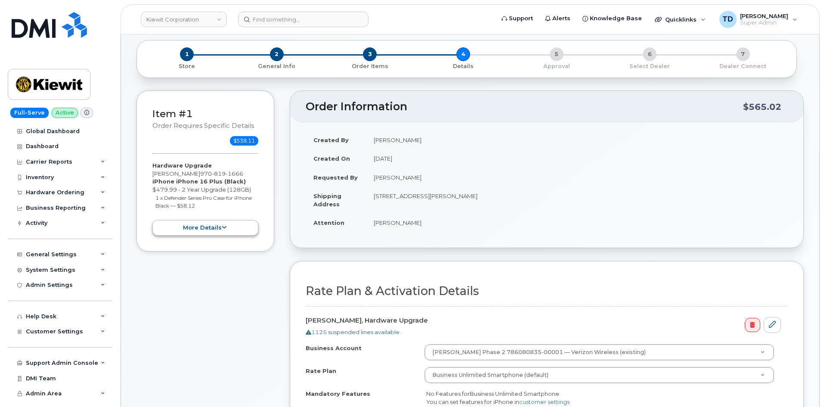
scroll to position [0, 0]
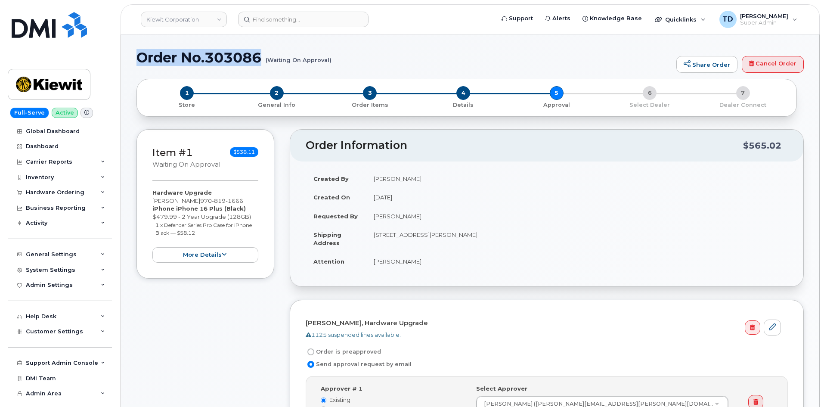
drag, startPoint x: 134, startPoint y: 59, endPoint x: 266, endPoint y: 57, distance: 132.2
copy h1 "Order No.303086"
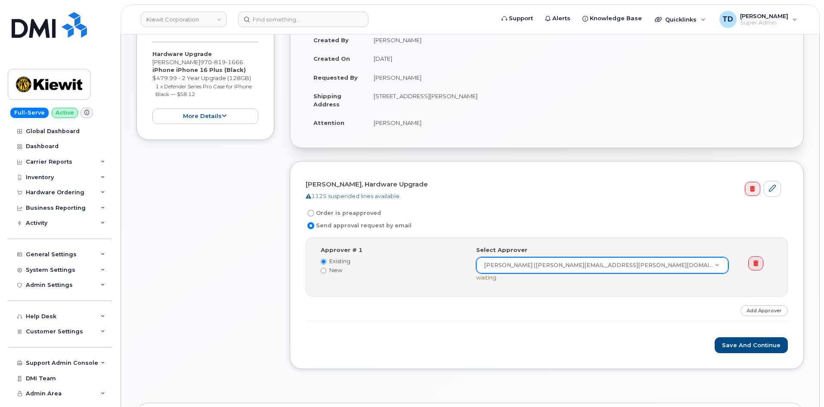
scroll to position [172, 0]
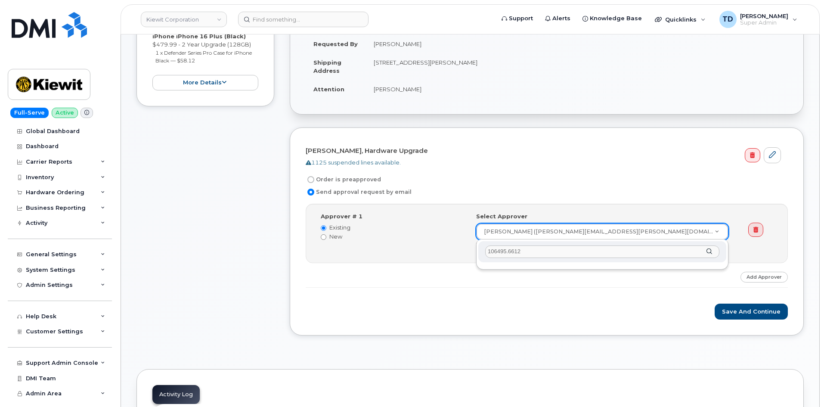
type input "106495.6612"
click at [738, 313] on button "Save and Continue" at bounding box center [751, 312] width 73 height 16
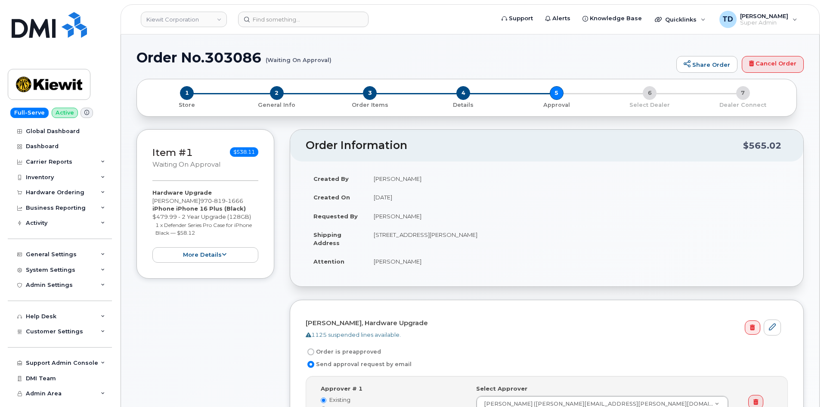
click at [222, 59] on h1 "Order No.303086 (Waiting On Approval)" at bounding box center [404, 57] width 536 height 15
click at [226, 58] on h1 "Order No.303086 (Waiting On Approval)" at bounding box center [404, 57] width 536 height 15
click at [59, 21] on img at bounding box center [49, 25] width 75 height 26
